Goal: Task Accomplishment & Management: Use online tool/utility

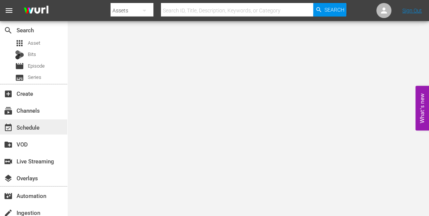
click at [39, 126] on div "event_available Schedule" at bounding box center [21, 126] width 42 height 7
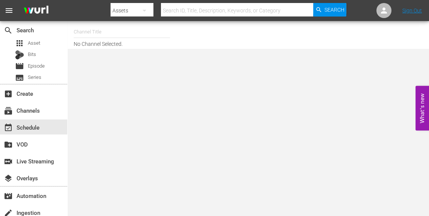
click at [81, 34] on input "text" at bounding box center [122, 32] width 96 height 18
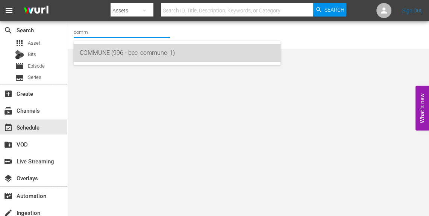
click at [100, 51] on div "COMMUNE (996 - bec_commune_1)" at bounding box center [177, 53] width 195 height 18
type input "COMMUNE (996 - bec_commune_1)"
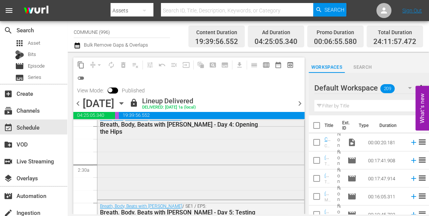
scroll to position [341, 0]
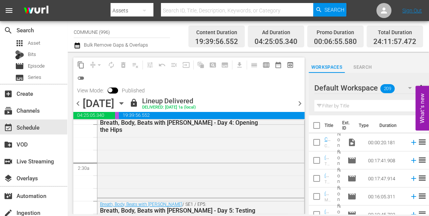
click at [299, 103] on span "chevron_right" at bounding box center [299, 103] width 9 height 9
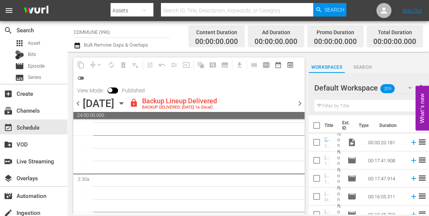
scroll to position [345, 0]
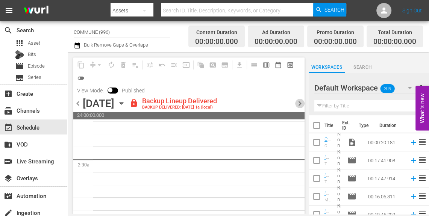
click at [301, 103] on span "chevron_right" at bounding box center [299, 103] width 9 height 9
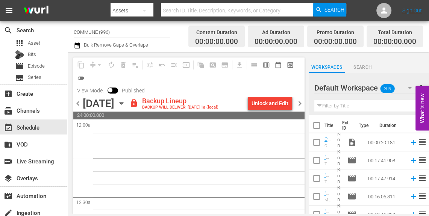
click at [123, 103] on icon "button" at bounding box center [121, 104] width 3 height 2
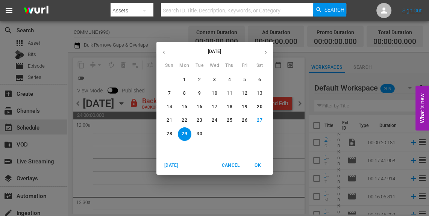
click at [292, 81] on div "[DATE] Sun Mon Tue Wed Thu Fri Sat 31 1 2 3 4 5 6 7 8 9 10 11 12 13 14 15 16 17…" at bounding box center [214, 108] width 429 height 216
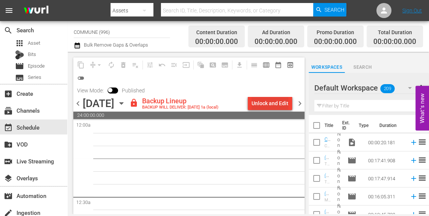
click at [275, 104] on div "Unlock and Edit" at bounding box center [270, 104] width 37 height 14
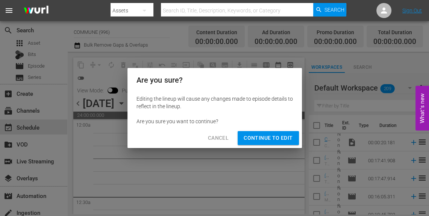
click at [272, 136] on span "Continue to Edit" at bounding box center [268, 138] width 49 height 9
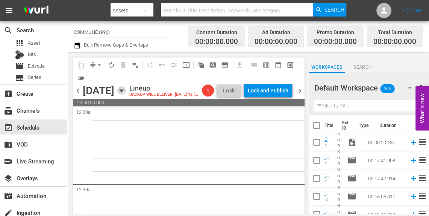
click at [123, 92] on icon "button" at bounding box center [121, 91] width 3 height 2
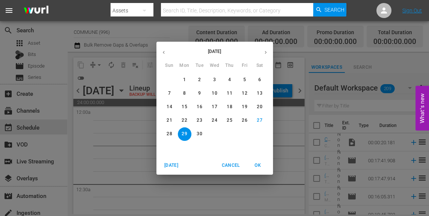
click at [167, 53] on button "button" at bounding box center [164, 52] width 15 height 15
click at [185, 79] on p "2" at bounding box center [184, 80] width 3 height 6
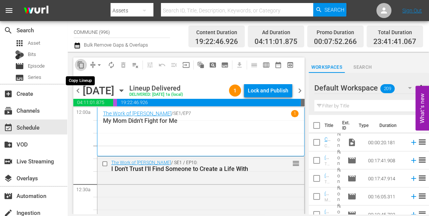
click at [79, 65] on span "content_copy" at bounding box center [81, 65] width 8 height 8
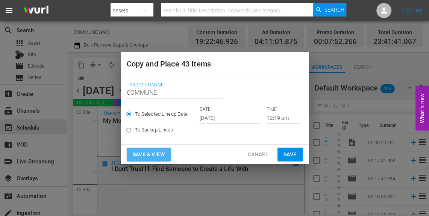
click at [155, 154] on span "Save & View" at bounding box center [149, 154] width 32 height 9
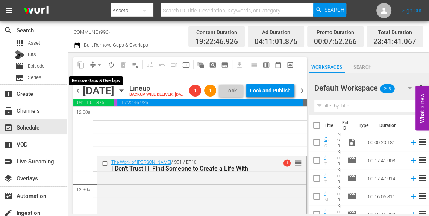
click at [100, 65] on span "arrow_drop_down" at bounding box center [100, 65] width 8 height 8
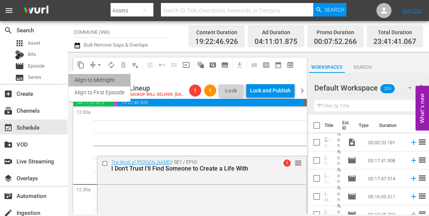
click at [105, 82] on li "Align to Midnight" at bounding box center [99, 80] width 62 height 12
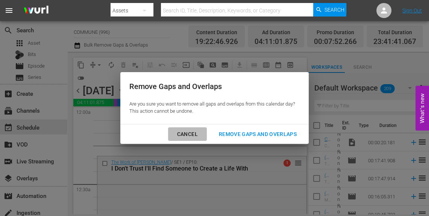
click at [189, 136] on div "Cancel" at bounding box center [187, 134] width 33 height 9
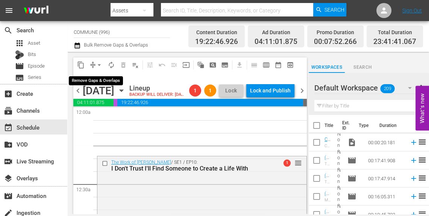
click at [98, 64] on span "arrow_drop_down" at bounding box center [100, 65] width 8 height 8
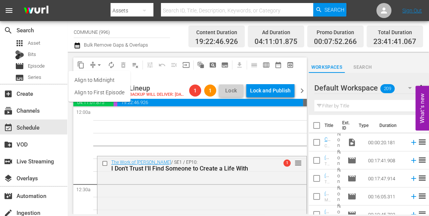
click at [106, 81] on li "Align to Midnight" at bounding box center [99, 80] width 62 height 12
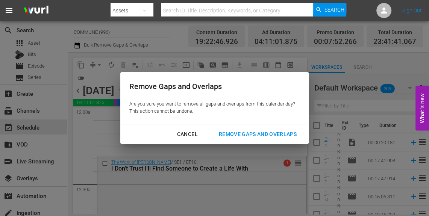
click at [232, 137] on div "Remove Gaps and Overlaps" at bounding box center [258, 134] width 90 height 9
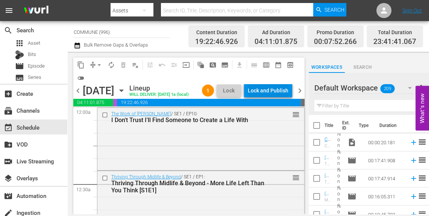
click at [269, 93] on div "Lock and Publish" at bounding box center [268, 91] width 41 height 14
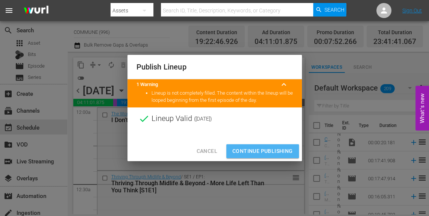
click at [260, 147] on span "Continue Publishing" at bounding box center [263, 151] width 61 height 9
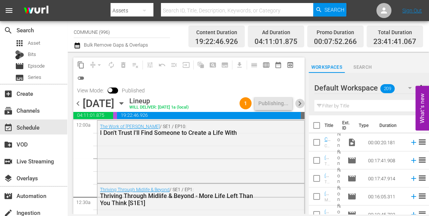
click at [300, 102] on span "chevron_right" at bounding box center [299, 103] width 9 height 9
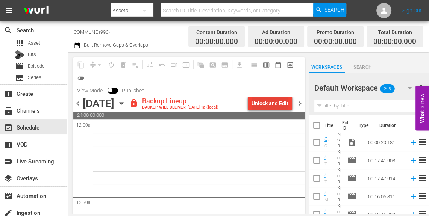
click at [269, 104] on div "Unlock and Edit" at bounding box center [270, 104] width 37 height 14
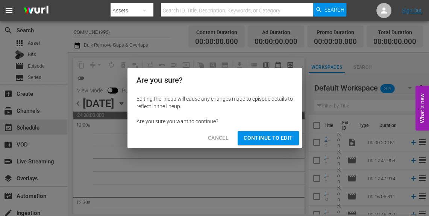
click at [268, 140] on span "Continue to Edit" at bounding box center [268, 138] width 49 height 9
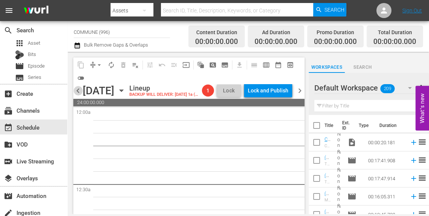
click at [78, 96] on span "chevron_left" at bounding box center [77, 90] width 9 height 9
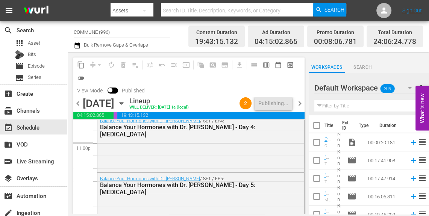
scroll to position [3606, 0]
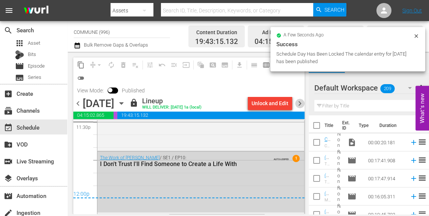
click at [300, 103] on span "chevron_right" at bounding box center [299, 103] width 9 height 9
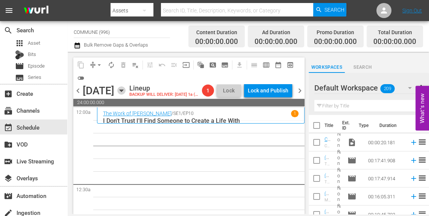
click at [126, 95] on icon "button" at bounding box center [121, 91] width 8 height 8
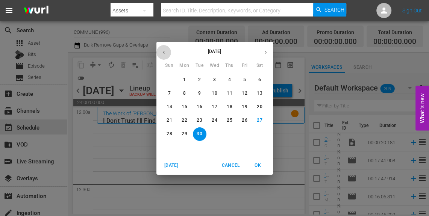
click at [163, 53] on icon "button" at bounding box center [164, 53] width 6 height 6
click at [200, 79] on p "3" at bounding box center [199, 80] width 3 height 6
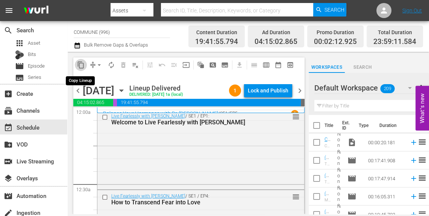
click at [81, 63] on span "content_copy" at bounding box center [81, 65] width 8 height 8
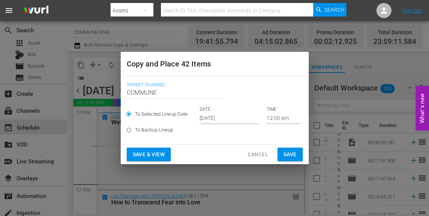
click at [240, 119] on input "[DATE]" at bounding box center [229, 118] width 59 height 11
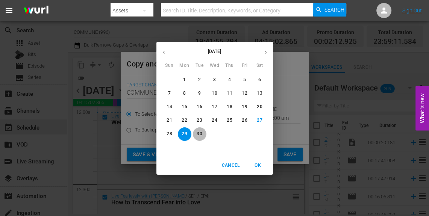
click at [202, 135] on span "30" at bounding box center [200, 134] width 14 height 6
type input "[DATE]"
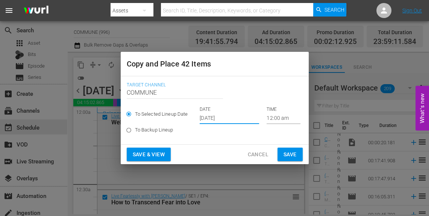
click at [152, 155] on span "Save & View" at bounding box center [149, 154] width 32 height 9
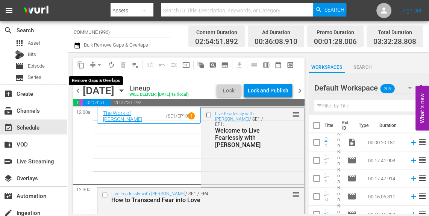
click at [100, 65] on span "arrow_drop_down" at bounding box center [100, 65] width 8 height 8
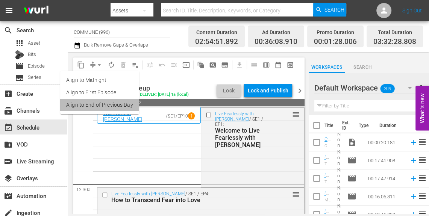
click at [106, 103] on li "Align to End of Previous Day" at bounding box center [99, 105] width 79 height 12
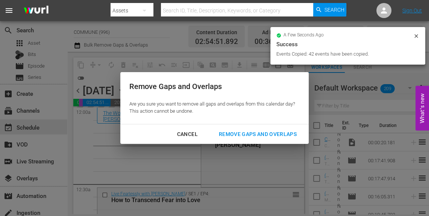
click at [226, 133] on div "Remove Gaps and Overlaps" at bounding box center [258, 134] width 90 height 9
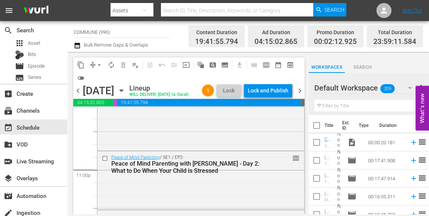
scroll to position [3603, 0]
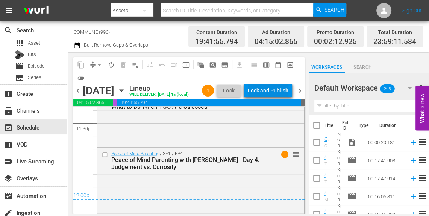
click at [270, 88] on div "Lock and Publish" at bounding box center [268, 91] width 41 height 14
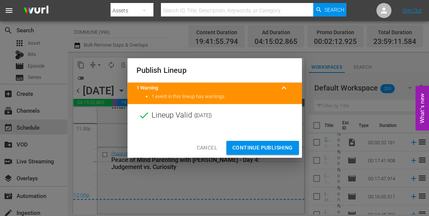
click at [251, 151] on span "Continue Publishing" at bounding box center [263, 147] width 61 height 9
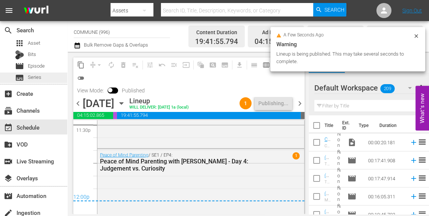
click at [35, 76] on span "Series" at bounding box center [35, 78] width 14 height 8
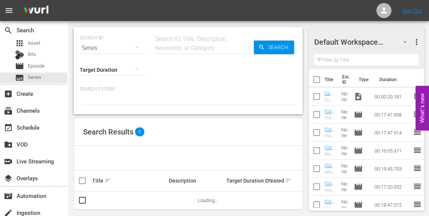
click at [164, 47] on input "text" at bounding box center [204, 48] width 100 height 18
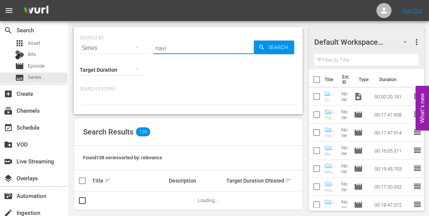
type input "navigating"
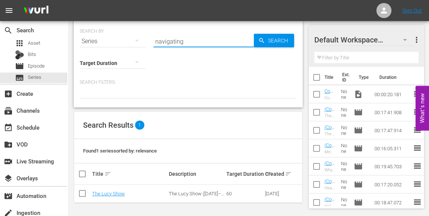
scroll to position [7, 0]
